Goal: Task Accomplishment & Management: Use online tool/utility

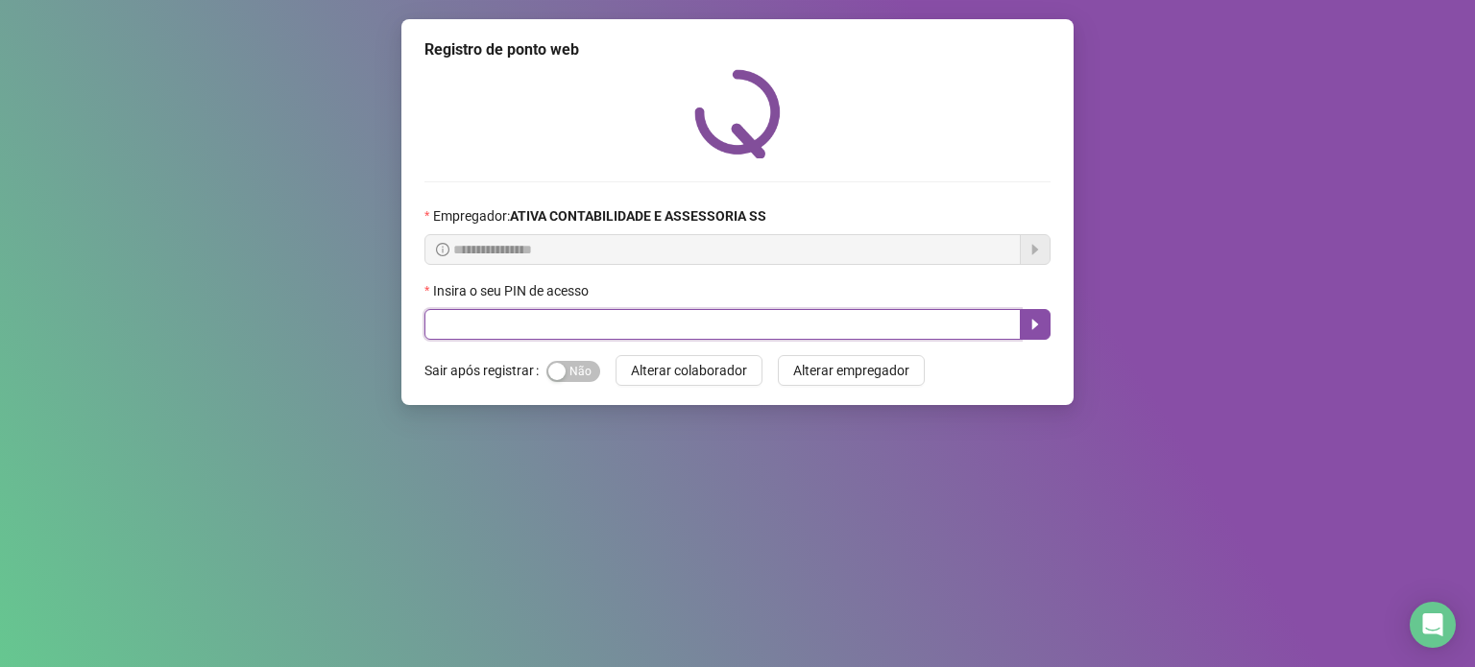
click at [582, 320] on input "text" at bounding box center [722, 324] width 596 height 31
type input "*****"
click at [1029, 326] on icon "caret-right" at bounding box center [1035, 324] width 15 height 15
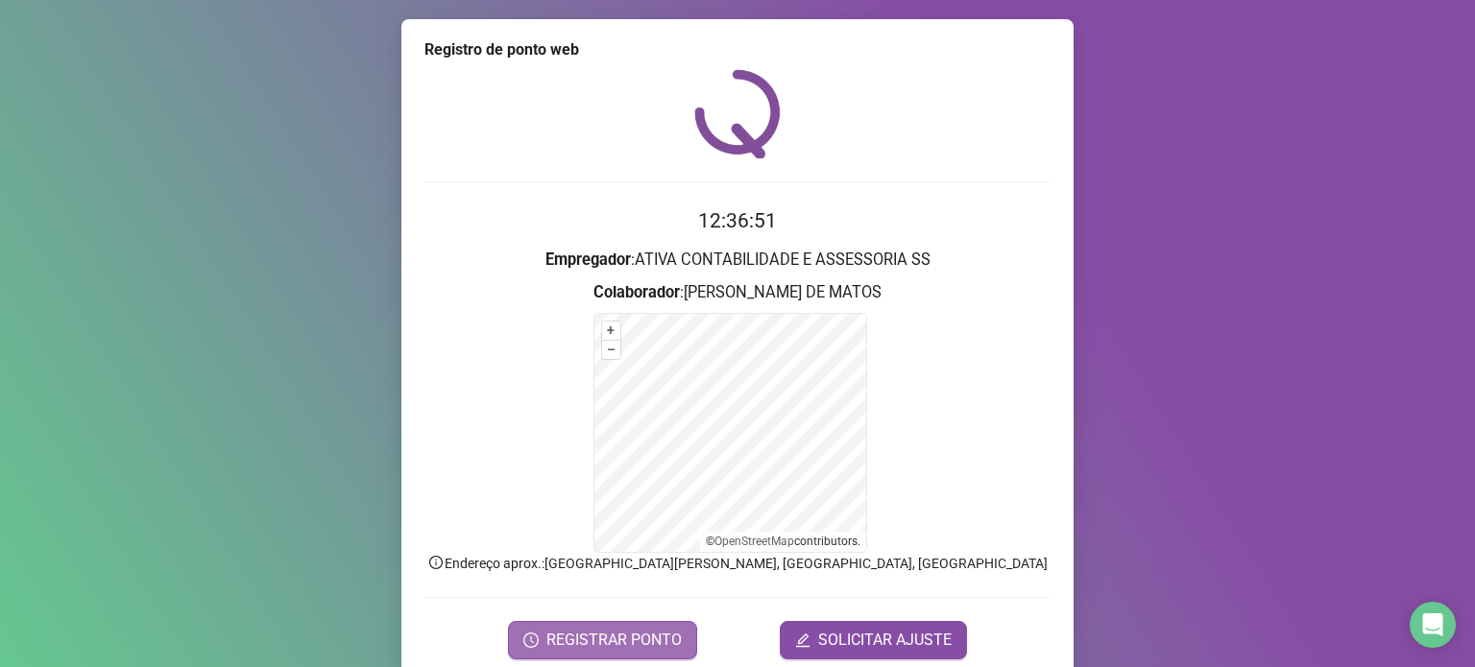
click at [618, 641] on span "REGISTRAR PONTO" at bounding box center [613, 640] width 135 height 23
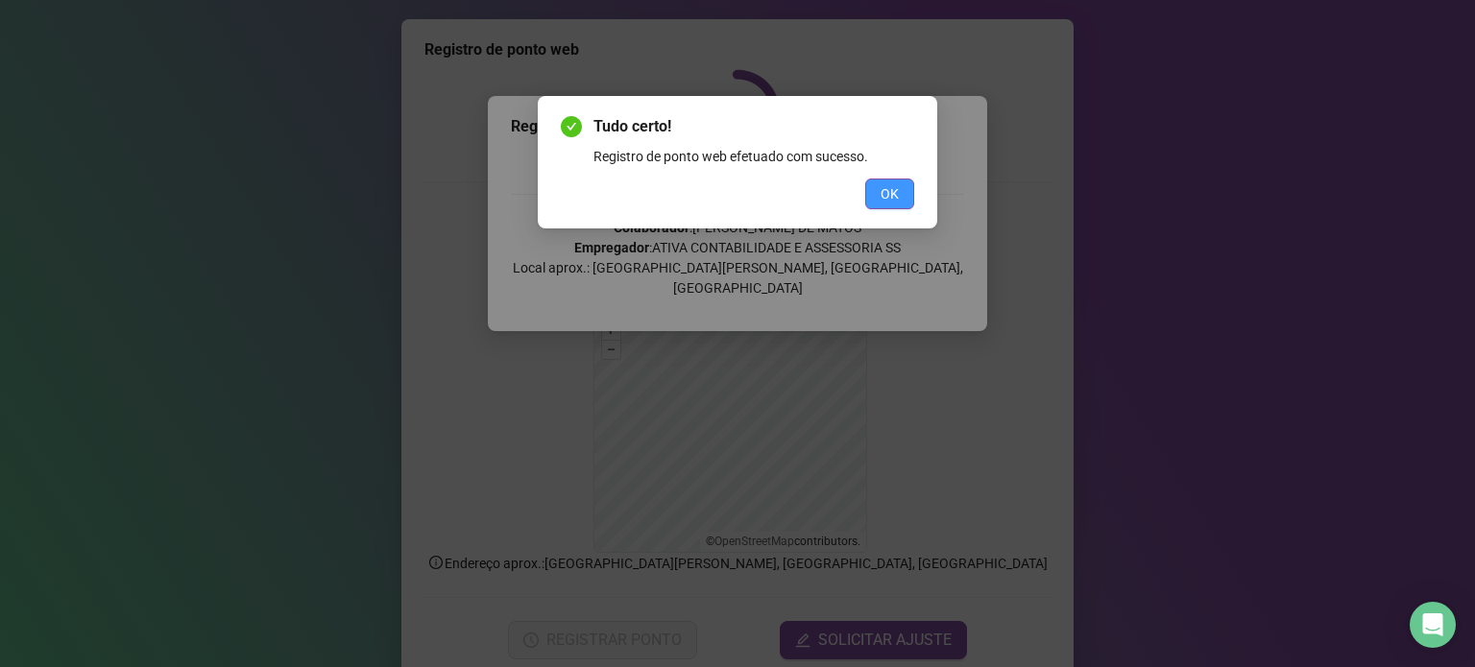
click at [883, 195] on span "OK" at bounding box center [890, 193] width 18 height 21
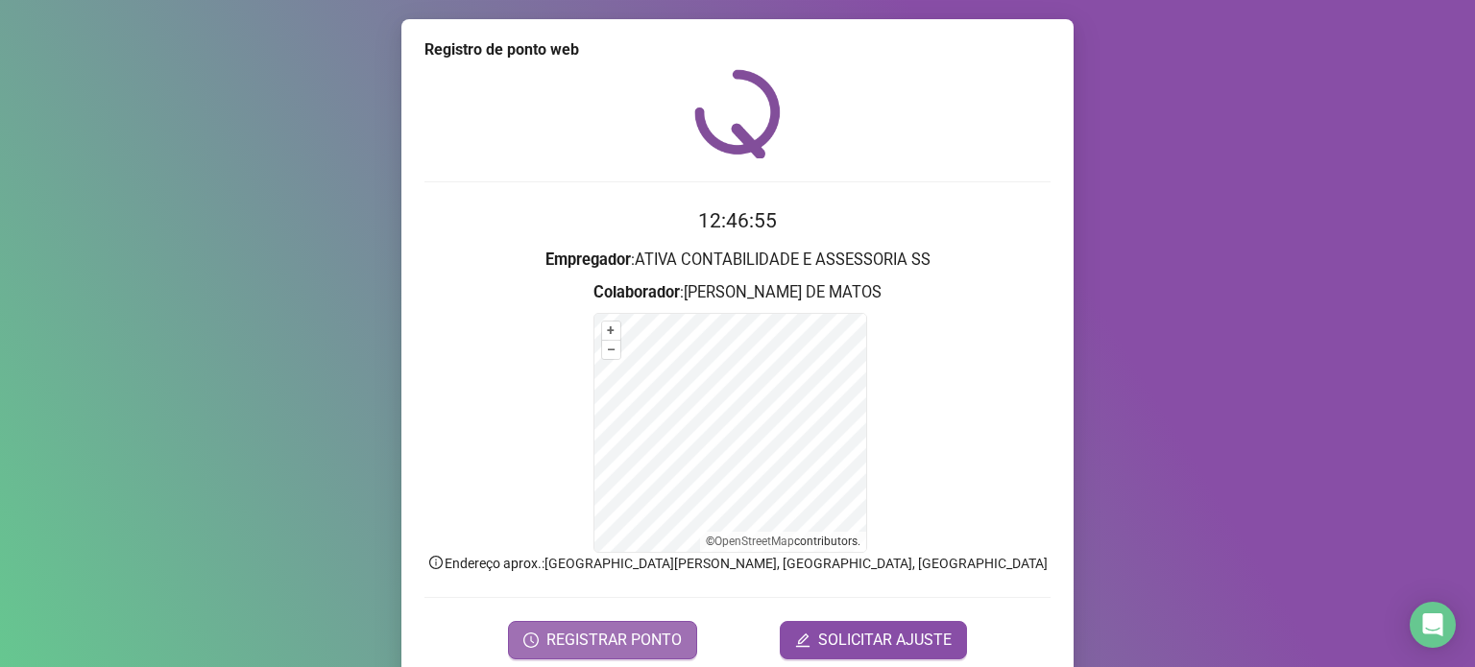
click at [598, 629] on span "REGISTRAR PONTO" at bounding box center [613, 640] width 135 height 23
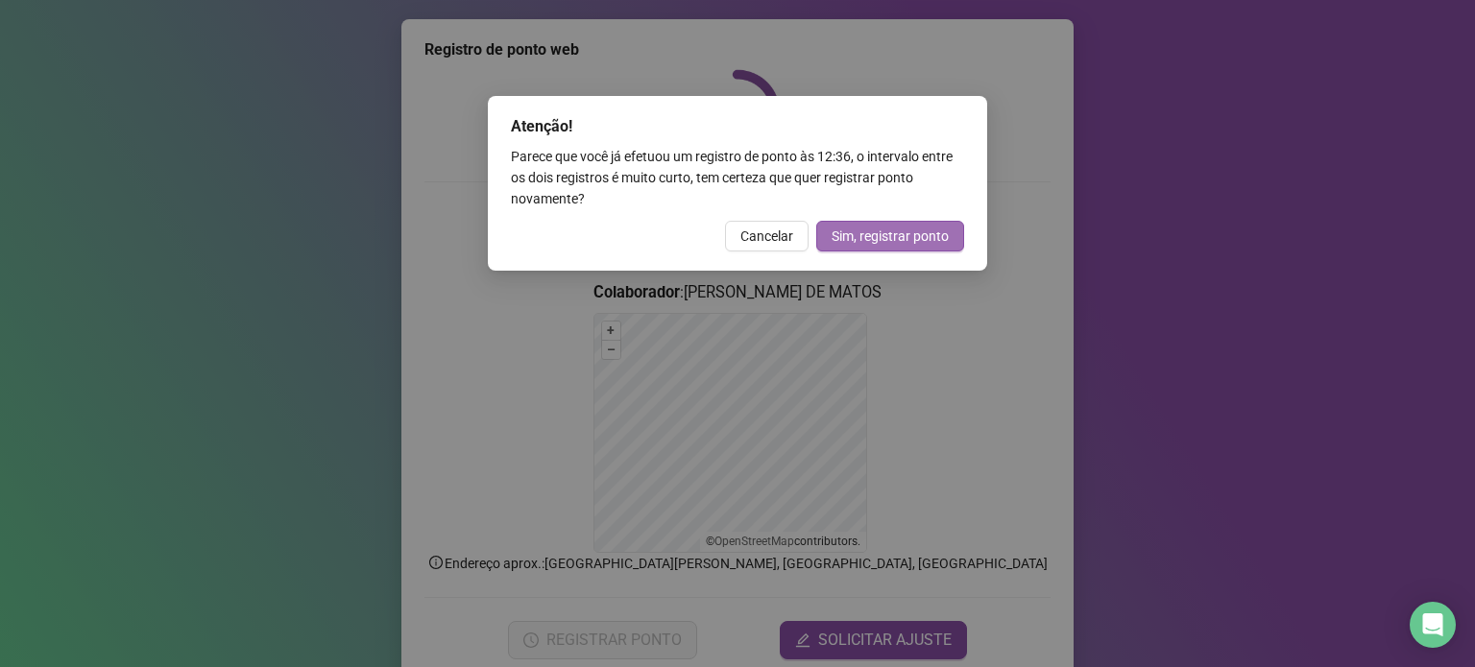
click at [856, 233] on span "Sim, registrar ponto" at bounding box center [890, 236] width 117 height 21
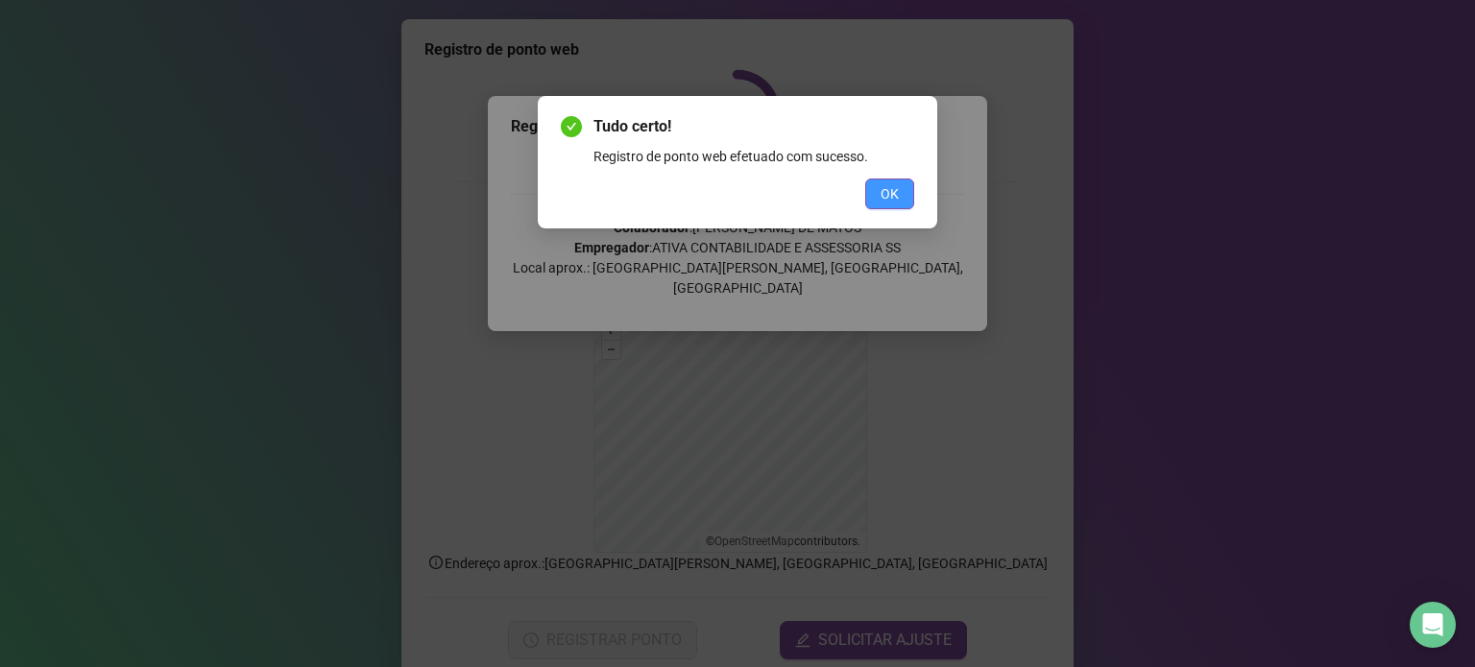
click at [908, 187] on button "OK" at bounding box center [889, 194] width 49 height 31
